Goal: Task Accomplishment & Management: Complete application form

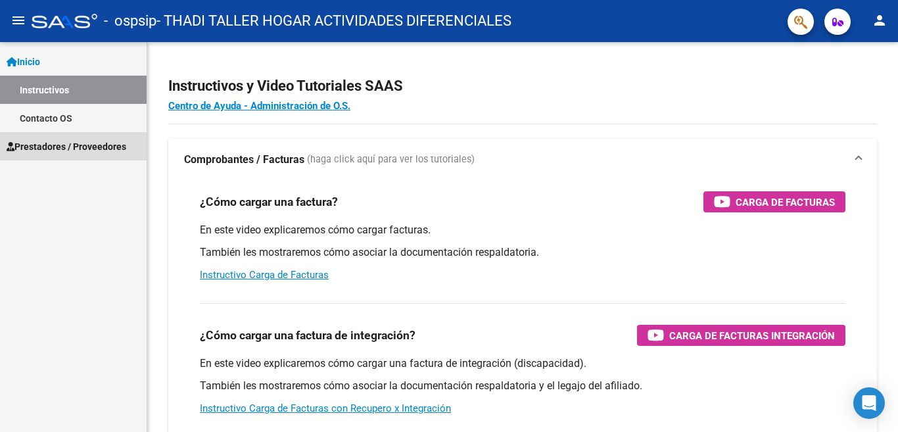
click at [85, 141] on span "Prestadores / Proveedores" at bounding box center [67, 146] width 120 height 14
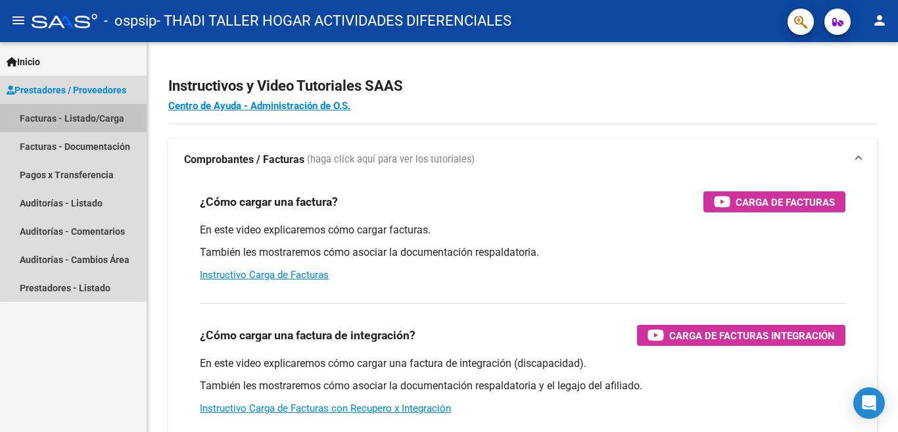
click at [91, 120] on link "Facturas - Listado/Carga" at bounding box center [73, 118] width 147 height 28
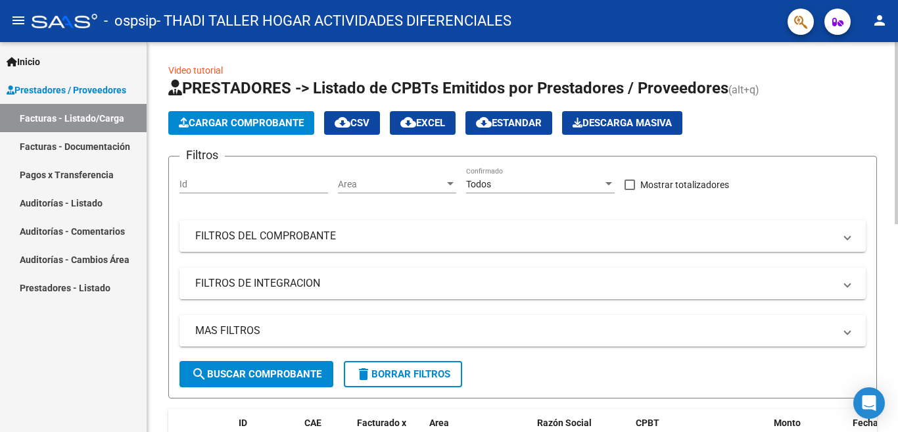
click at [239, 121] on span "Cargar Comprobante" at bounding box center [241, 123] width 125 height 12
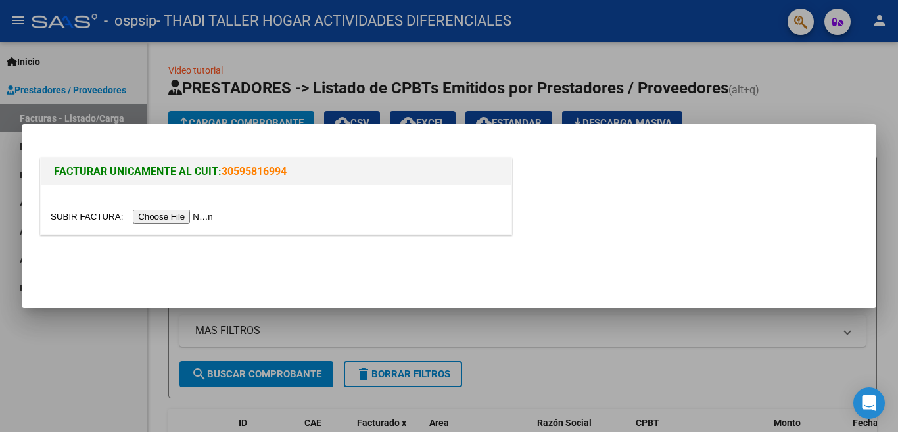
click at [177, 217] on input "file" at bounding box center [134, 217] width 166 height 14
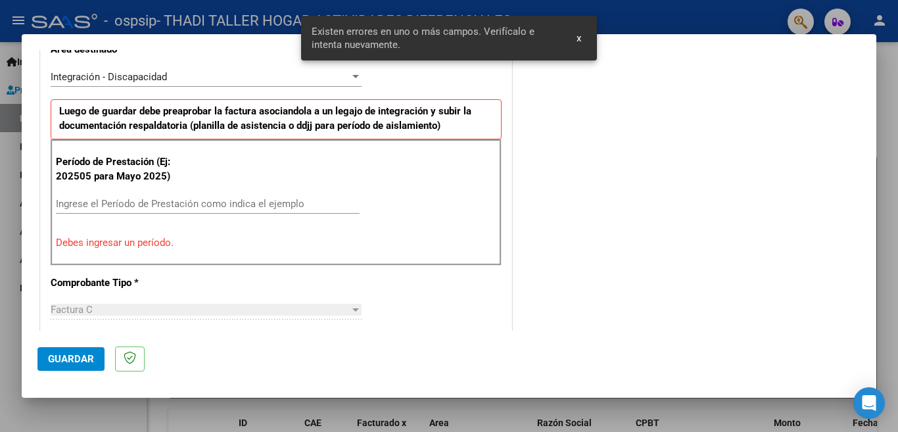
scroll to position [252, 0]
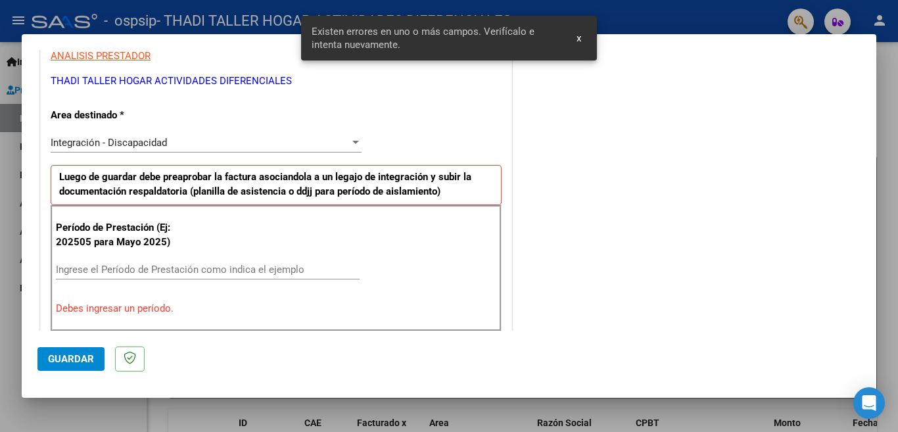
click at [582, 35] on button "x" at bounding box center [579, 38] width 26 height 24
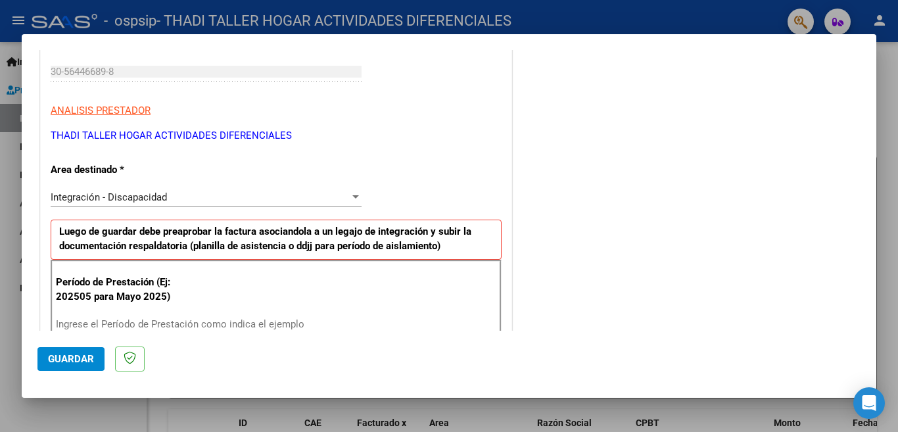
scroll to position [263, 0]
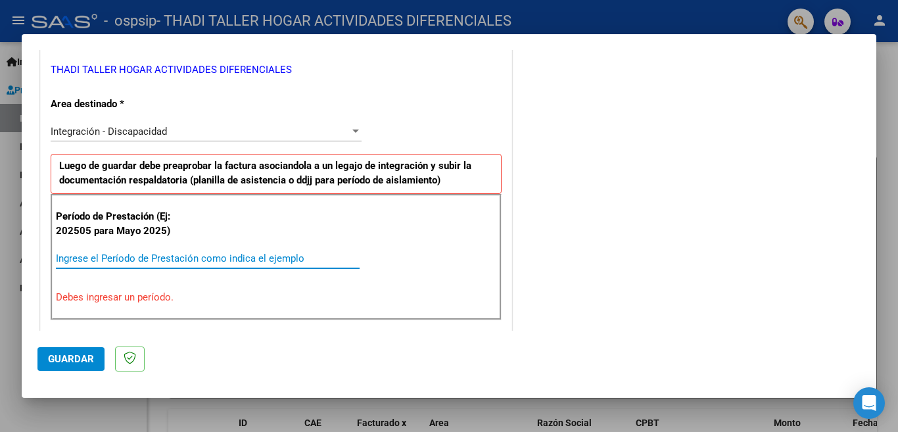
click at [183, 253] on input "Ingrese el Período de Prestación como indica el ejemplo" at bounding box center [208, 258] width 304 height 12
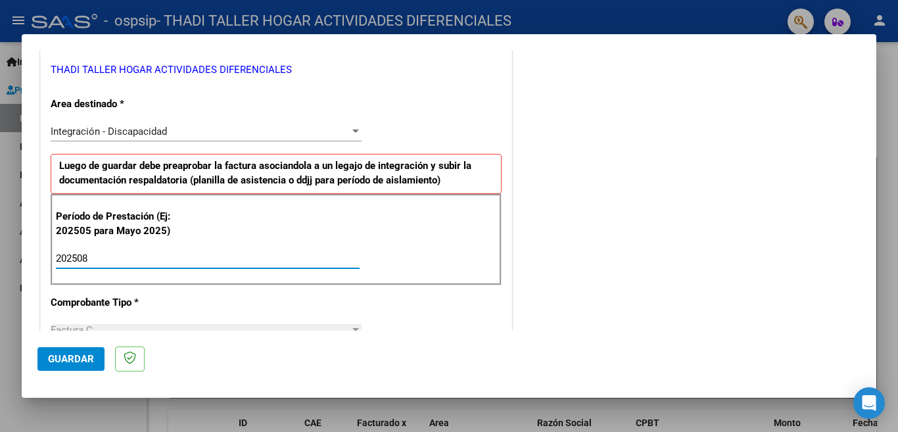
type input "202508"
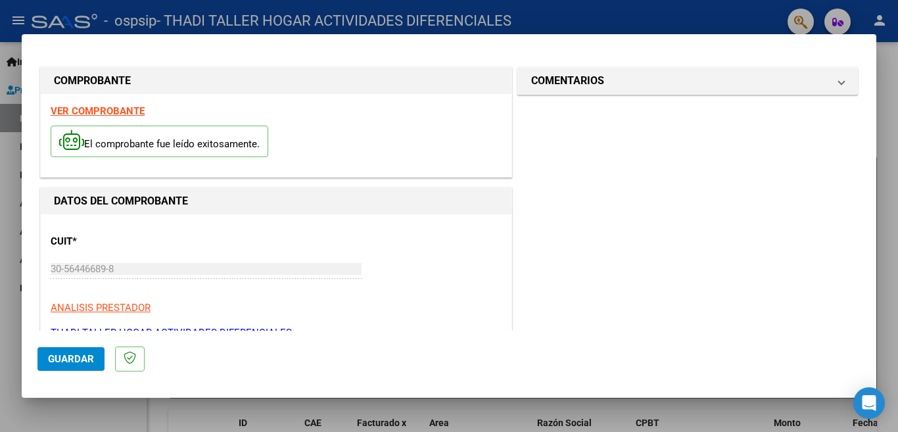
scroll to position [329, 0]
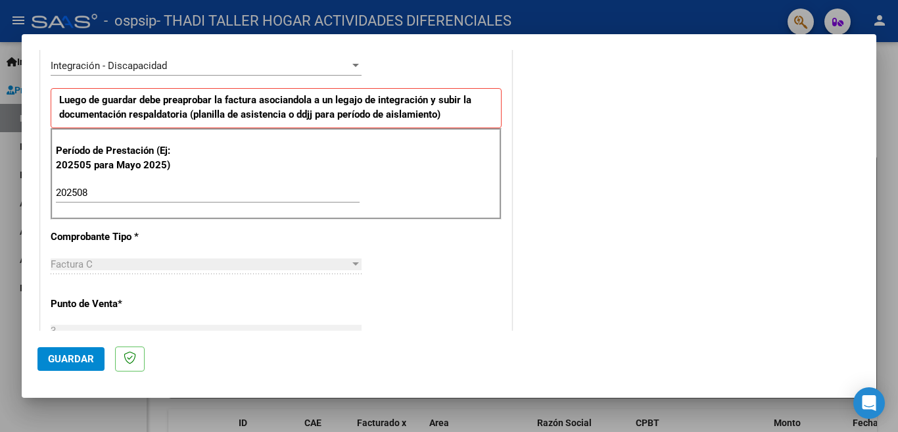
click at [83, 358] on span "Guardar" at bounding box center [71, 359] width 46 height 12
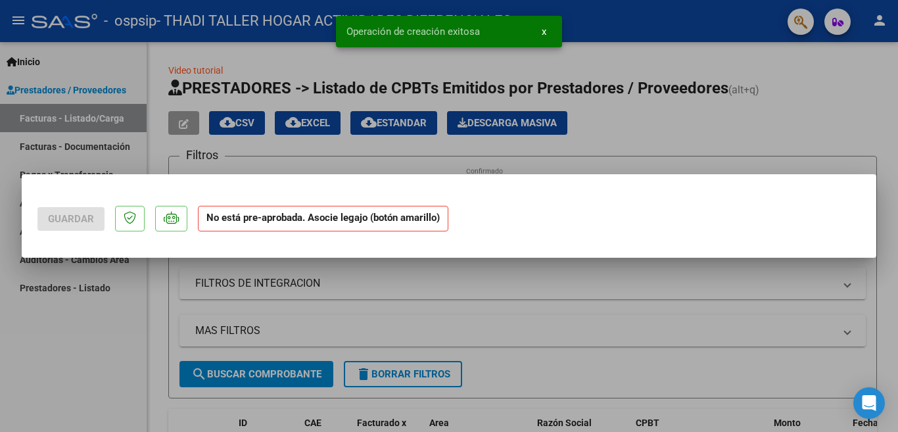
scroll to position [0, 0]
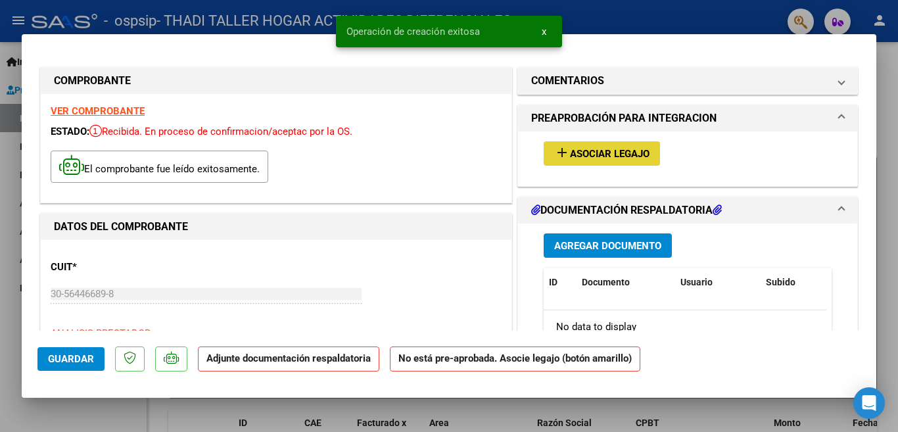
click at [600, 153] on span "Asociar Legajo" at bounding box center [610, 154] width 80 height 12
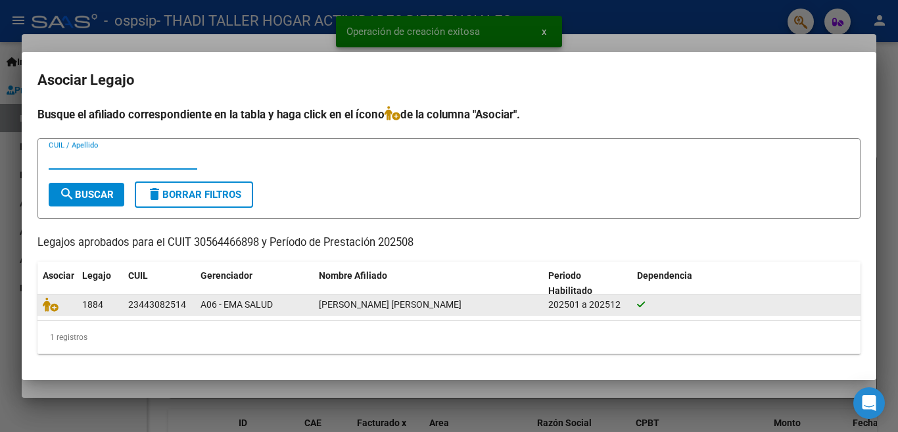
click at [137, 304] on div "23443082514" at bounding box center [157, 304] width 58 height 15
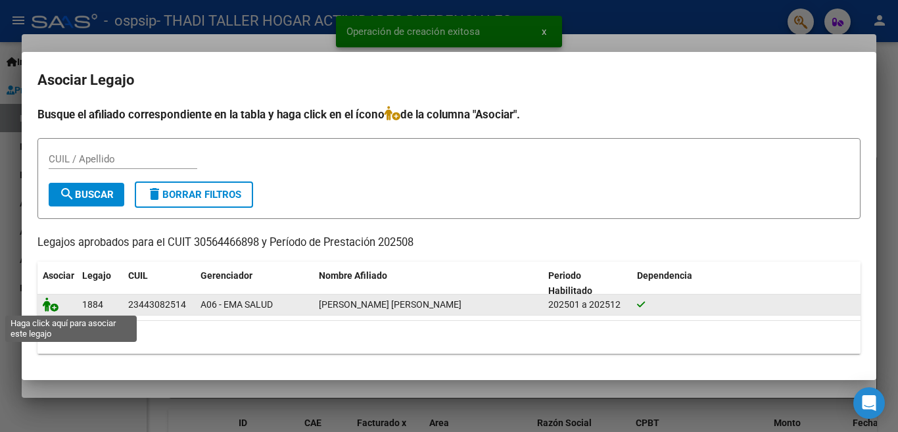
click at [55, 308] on icon at bounding box center [51, 304] width 16 height 14
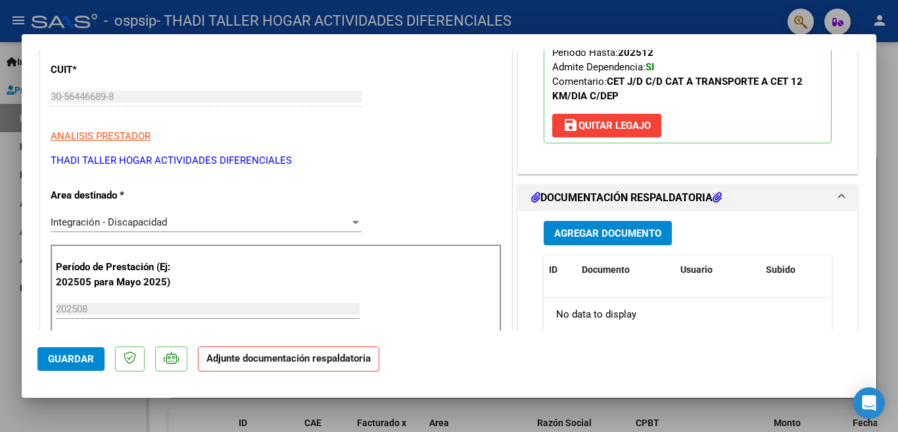
scroll to position [263, 0]
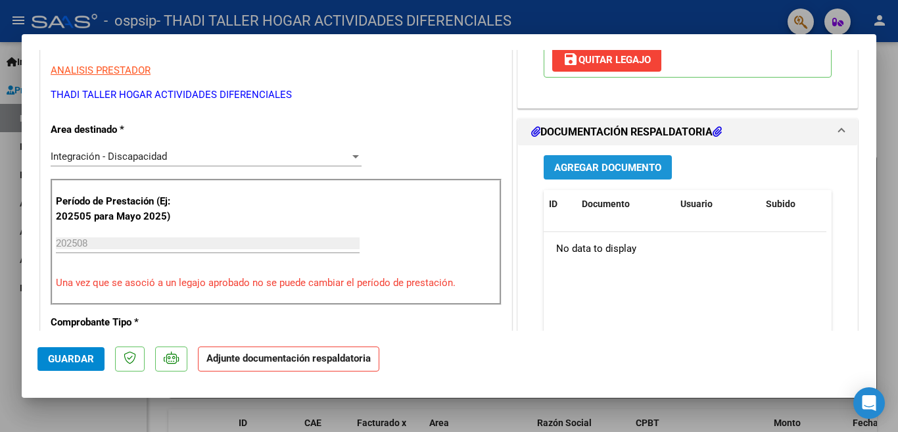
click at [620, 164] on span "Agregar Documento" at bounding box center [607, 168] width 107 height 12
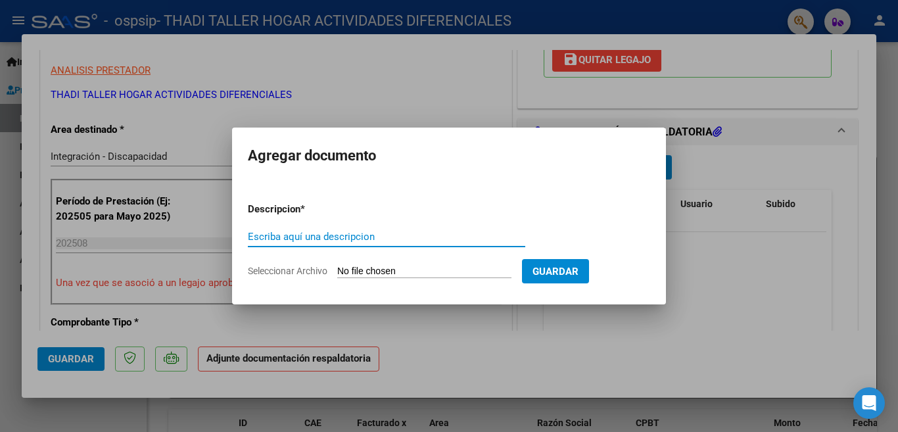
click at [318, 234] on input "Escriba aquí una descripcion" at bounding box center [386, 237] width 277 height 12
type input "FAC"
click at [312, 270] on span "Seleccionar Archivo" at bounding box center [288, 271] width 80 height 11
click at [337, 270] on input "Seleccionar Archivo" at bounding box center [424, 272] width 174 height 12
type input "C:\fakepath\[US_VEHICLE_IDENTIFICATION_NUMBER].pdf"
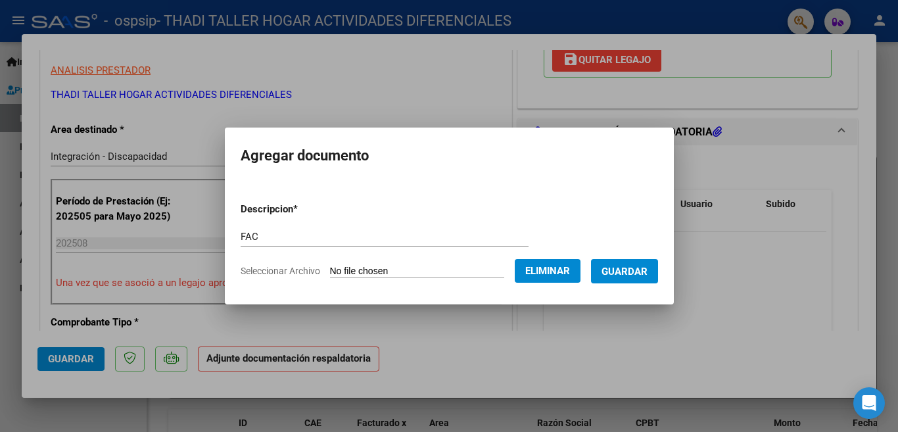
click at [651, 284] on form "Descripcion * FAC Escriba aquí una descripcion Seleccionar Archivo Eliminar Gua…" at bounding box center [449, 240] width 417 height 96
click at [636, 275] on span "Guardar" at bounding box center [625, 272] width 46 height 12
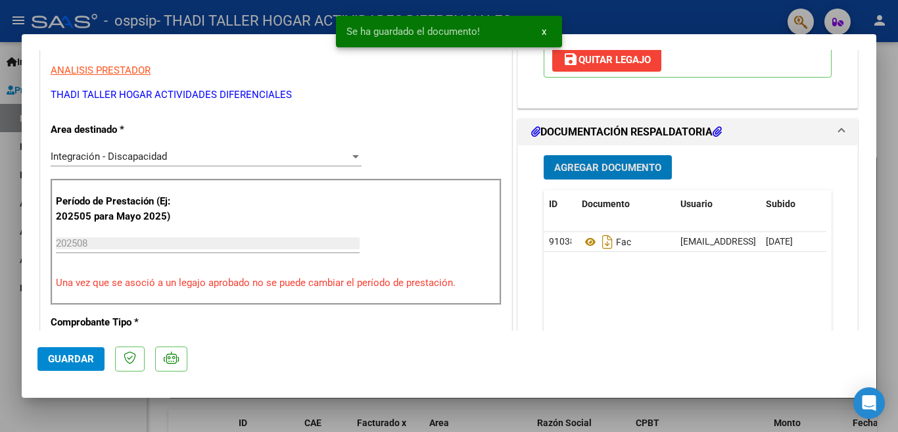
click at [598, 170] on span "Agregar Documento" at bounding box center [607, 168] width 107 height 12
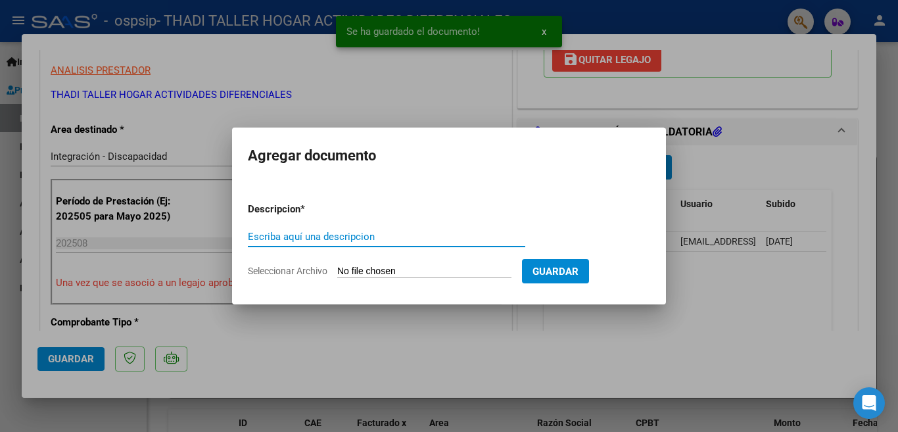
click at [291, 239] on input "Escriba aquí una descripcion" at bounding box center [386, 237] width 277 height 12
type input "PLANILLA ASISTENCIA"
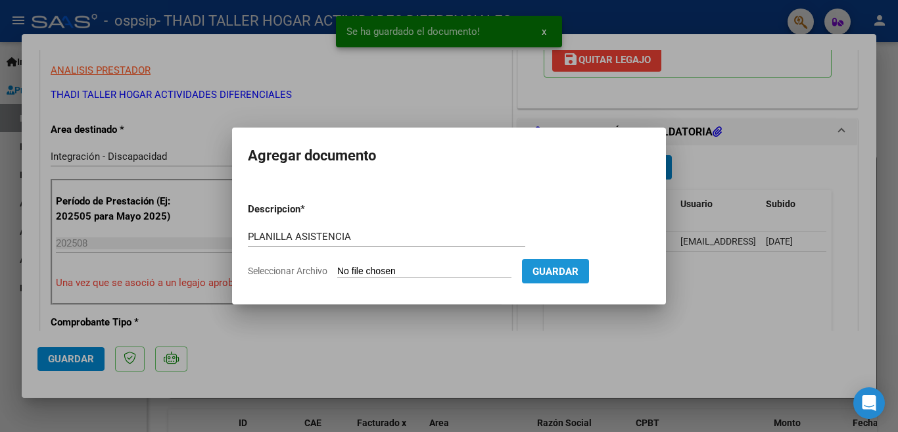
click at [561, 275] on span "Guardar" at bounding box center [555, 272] width 46 height 12
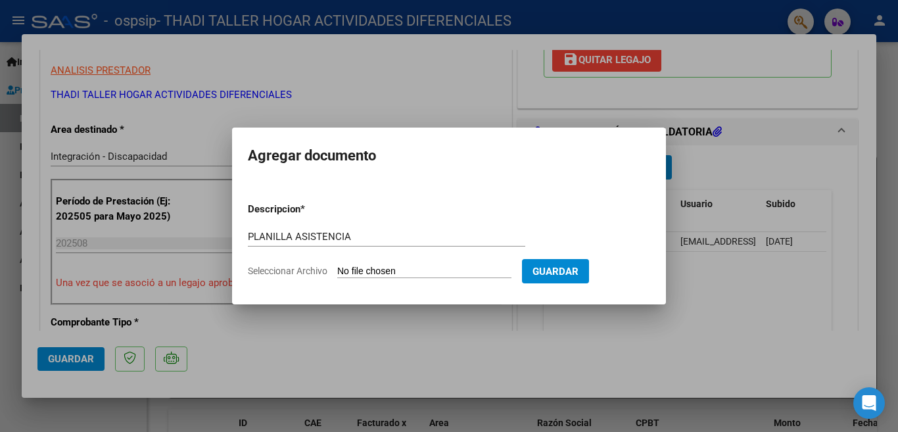
click at [372, 268] on input "Seleccionar Archivo" at bounding box center [424, 272] width 174 height 12
type input "C:\fakepath\[PERSON_NAME].pdf"
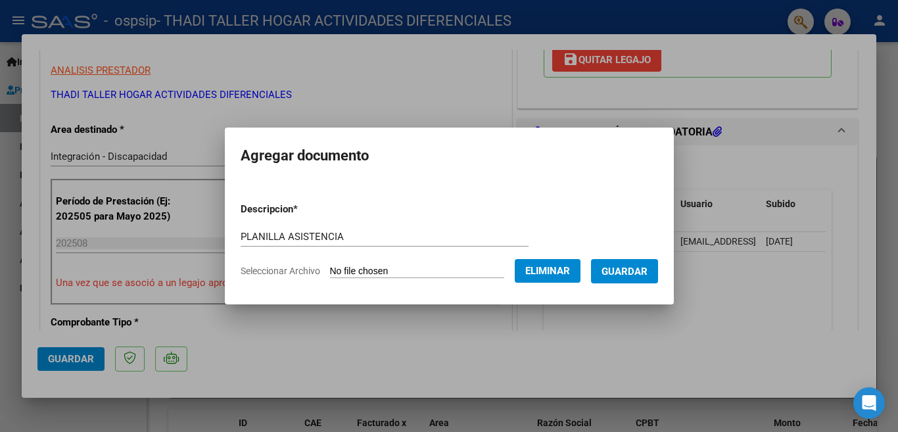
click at [625, 281] on button "Guardar" at bounding box center [624, 271] width 67 height 24
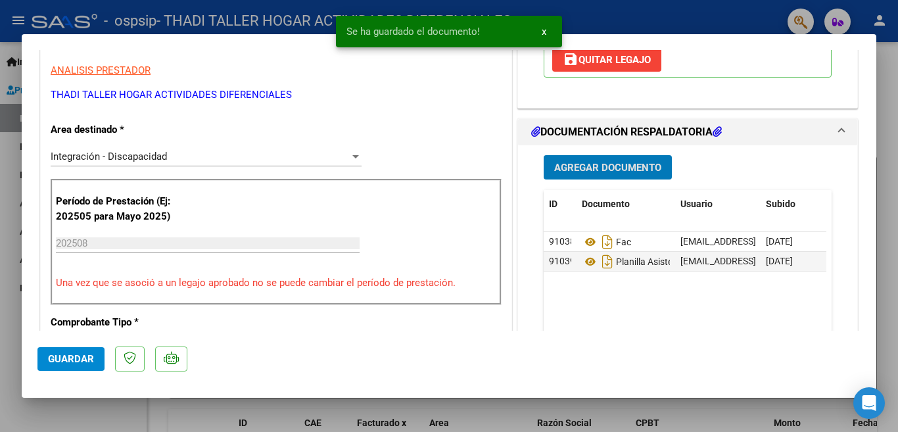
click at [593, 160] on button "Agregar Documento" at bounding box center [608, 167] width 128 height 24
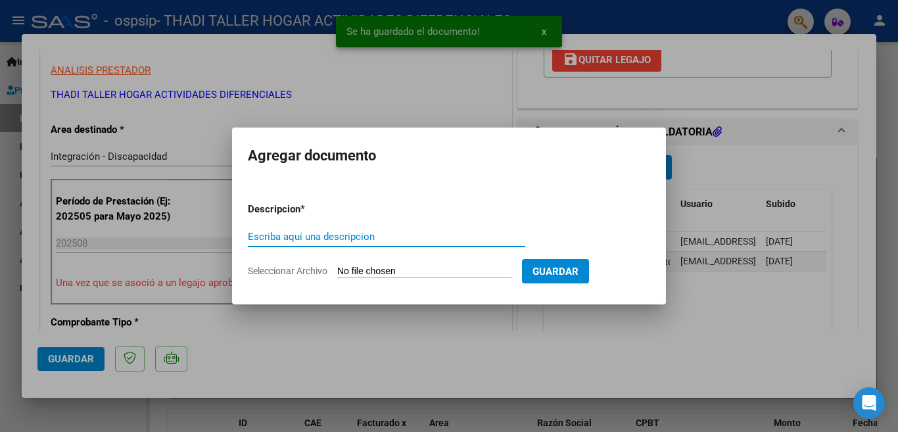
click at [380, 235] on input "Escriba aquí una descripcion" at bounding box center [386, 237] width 277 height 12
type input "CUD"
click at [383, 273] on input "Seleccionar Archivo" at bounding box center [424, 272] width 174 height 12
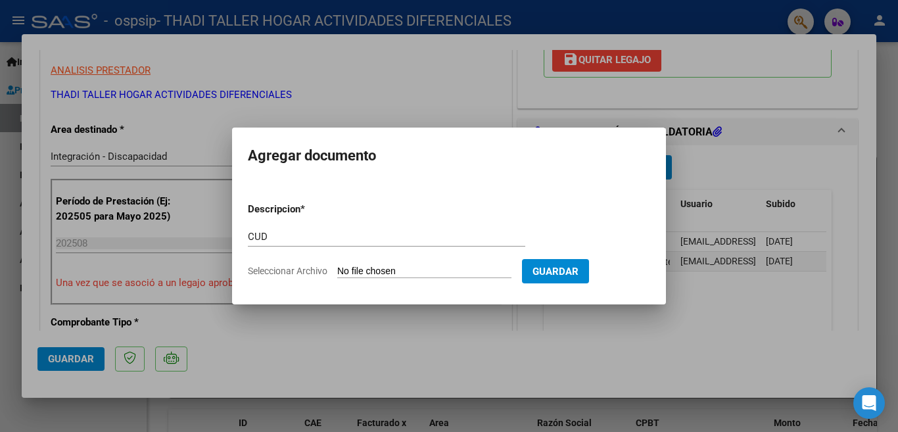
type input "C:\fakepath\CUD.pdf"
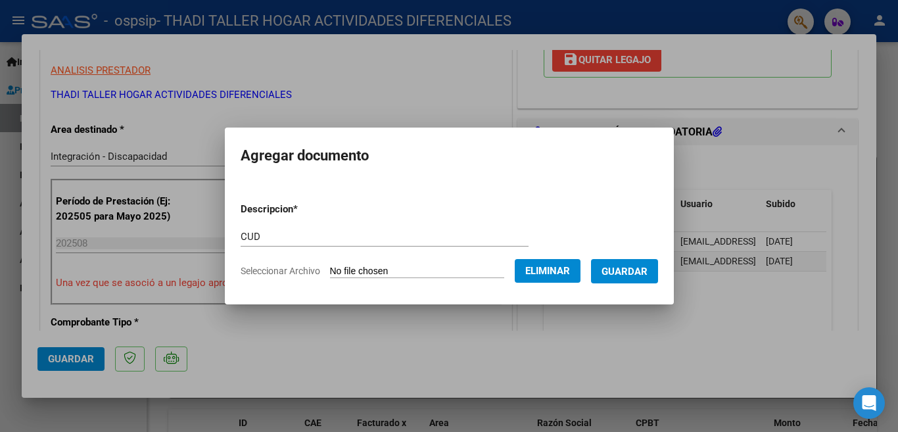
click at [640, 270] on span "Guardar" at bounding box center [625, 272] width 46 height 12
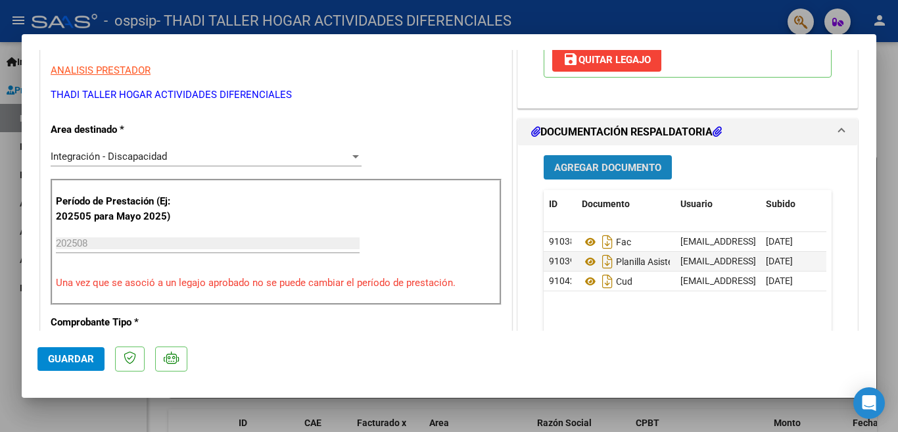
click at [574, 166] on span "Agregar Documento" at bounding box center [607, 168] width 107 height 12
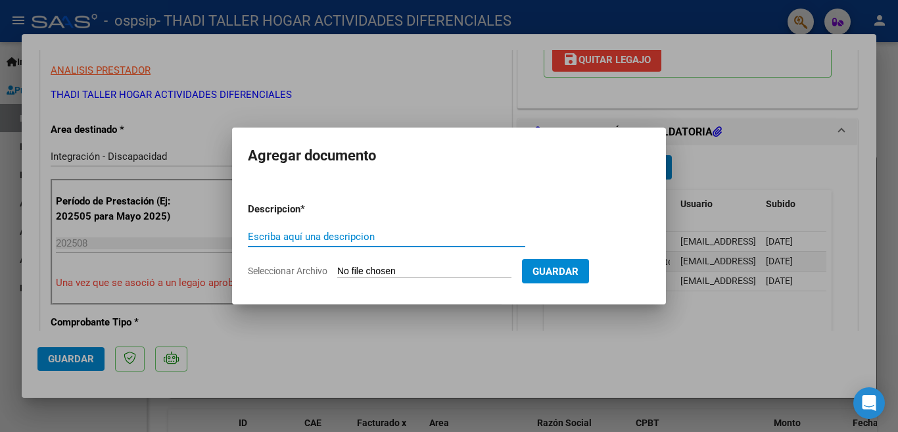
click at [395, 233] on input "Escriba aquí una descripcion" at bounding box center [386, 237] width 277 height 12
type input "ESTADO DE CUENTA"
click at [301, 274] on span "Seleccionar Archivo" at bounding box center [288, 271] width 80 height 11
click at [337, 274] on input "Seleccionar Archivo" at bounding box center [424, 272] width 174 height 12
type input "C:\fakepath\ESTADO DE CUANTA [DATE].xlsx"
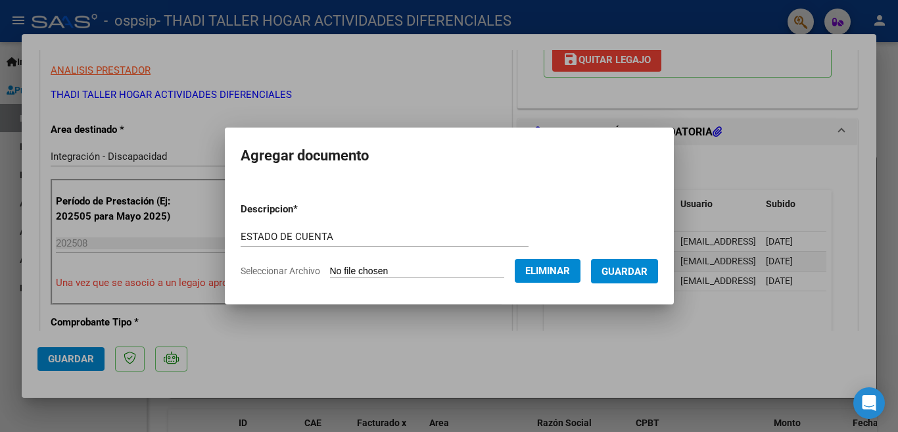
click at [603, 268] on span "Guardar" at bounding box center [625, 272] width 46 height 12
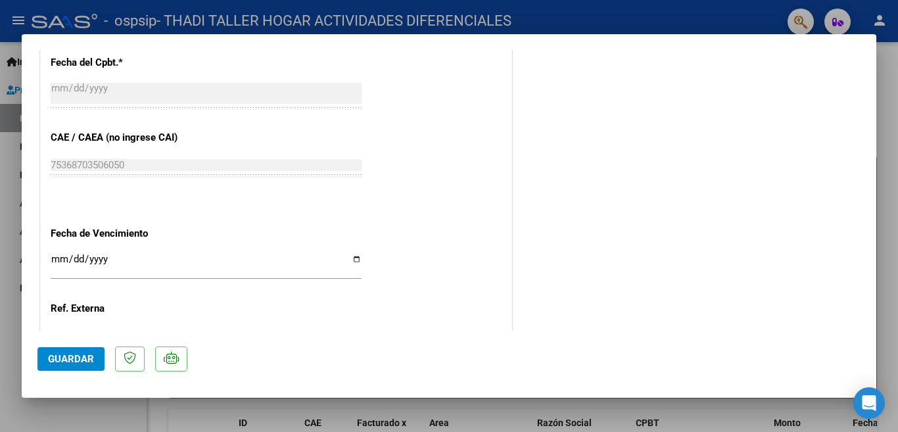
scroll to position [880, 0]
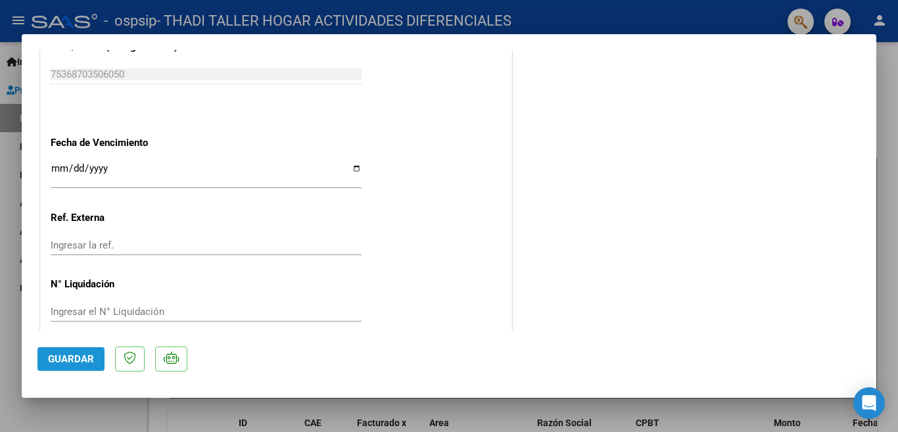
click at [78, 349] on button "Guardar" at bounding box center [70, 359] width 67 height 24
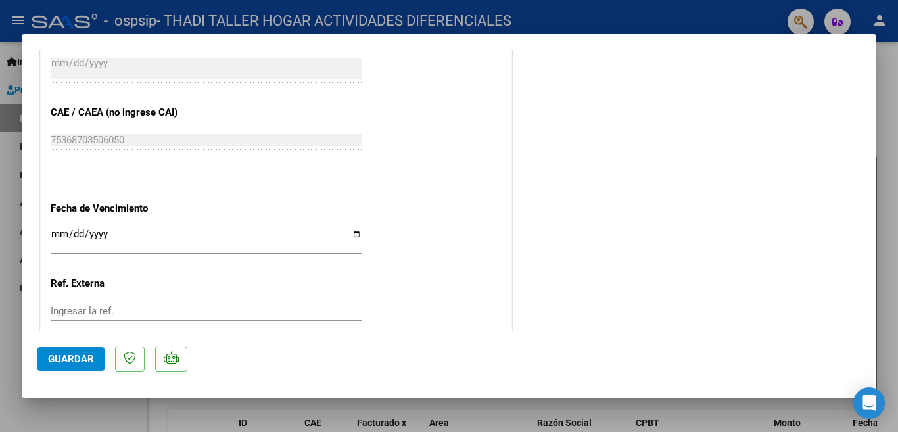
click at [348, 229] on input "Ingresar la fecha" at bounding box center [206, 239] width 311 height 21
type input "[DATE]"
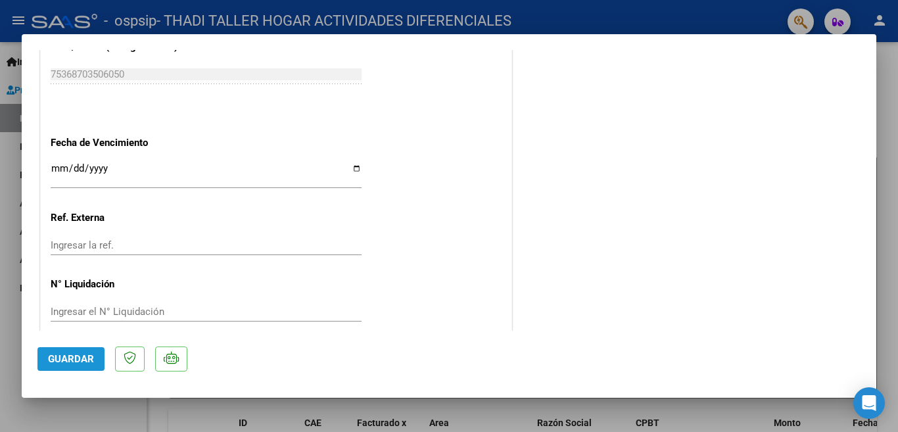
click at [81, 360] on span "Guardar" at bounding box center [71, 359] width 46 height 12
click at [70, 364] on span "Guardar" at bounding box center [71, 359] width 46 height 12
click at [77, 360] on span "Guardar" at bounding box center [71, 359] width 46 height 12
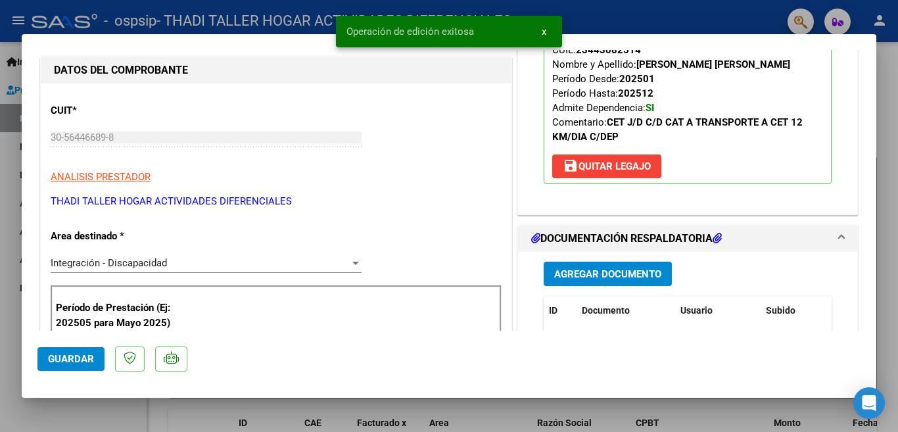
scroll to position [0, 0]
